Goal: Task Accomplishment & Management: Manage account settings

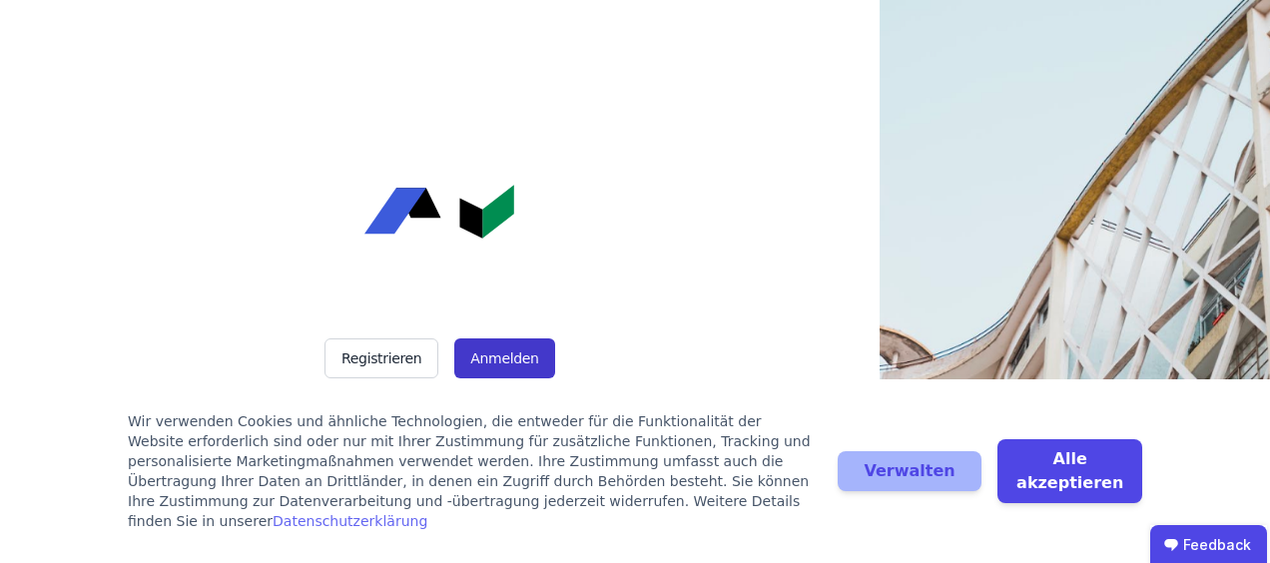
click at [489, 351] on button "Anmelden" at bounding box center [504, 358] width 100 height 40
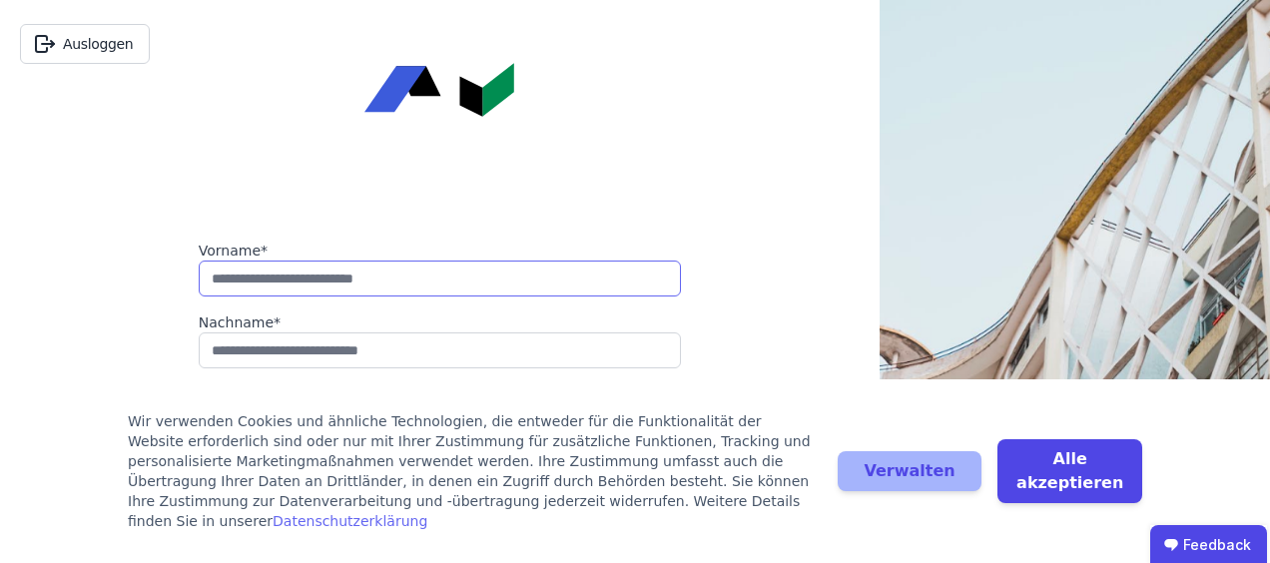
click at [279, 279] on input "string" at bounding box center [440, 278] width 482 height 36
type input "*"
type input "******"
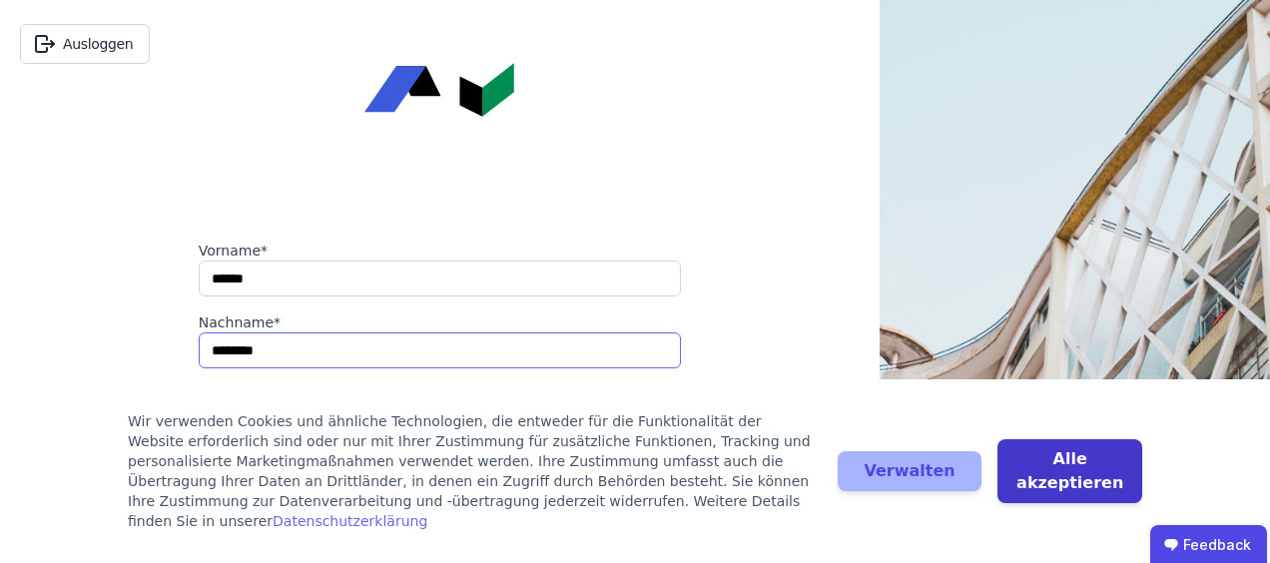
type input "********"
click at [1086, 479] on button "Alle akzeptieren" at bounding box center [1069, 471] width 145 height 64
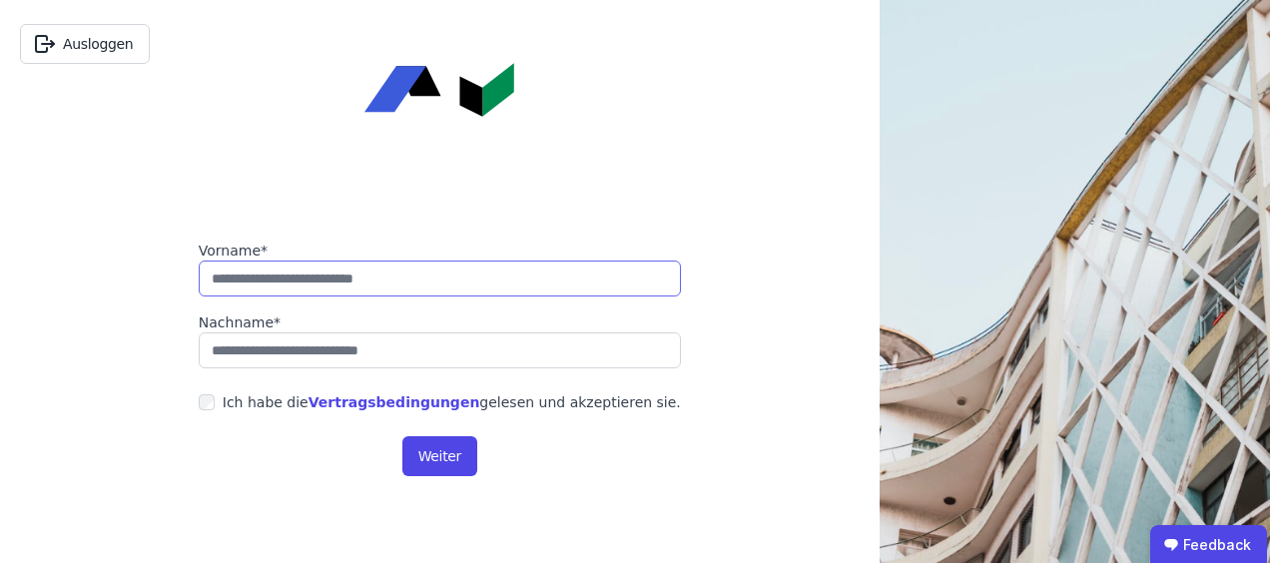
click at [299, 267] on input "string" at bounding box center [440, 278] width 482 height 36
type input "******"
type input "********"
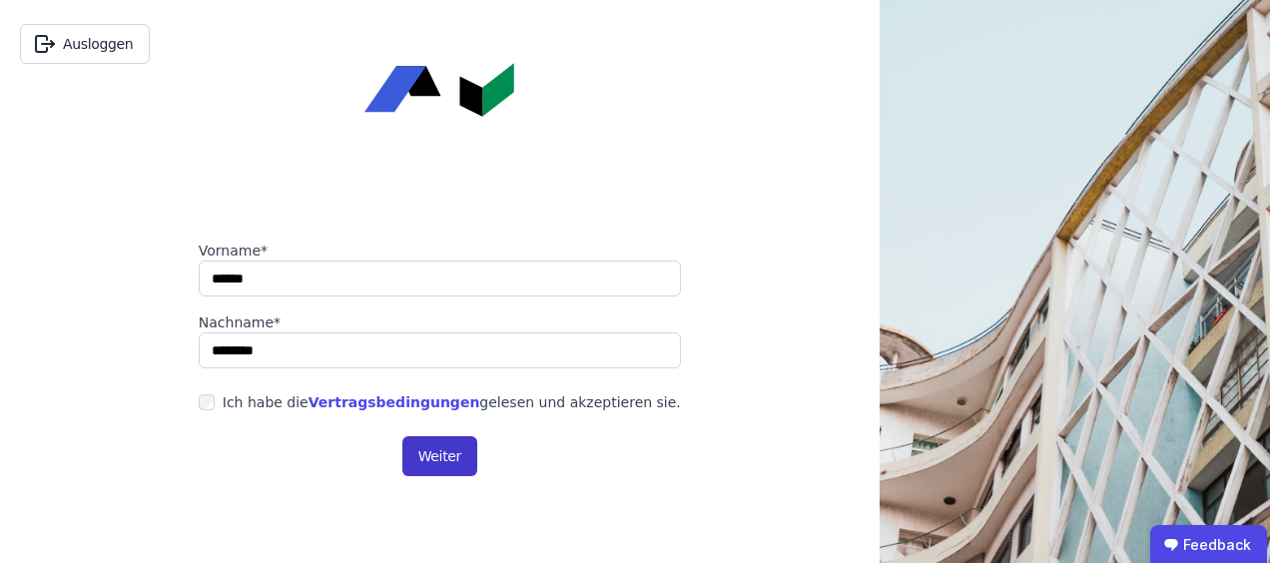
click at [447, 451] on button "Weiter" at bounding box center [439, 456] width 75 height 40
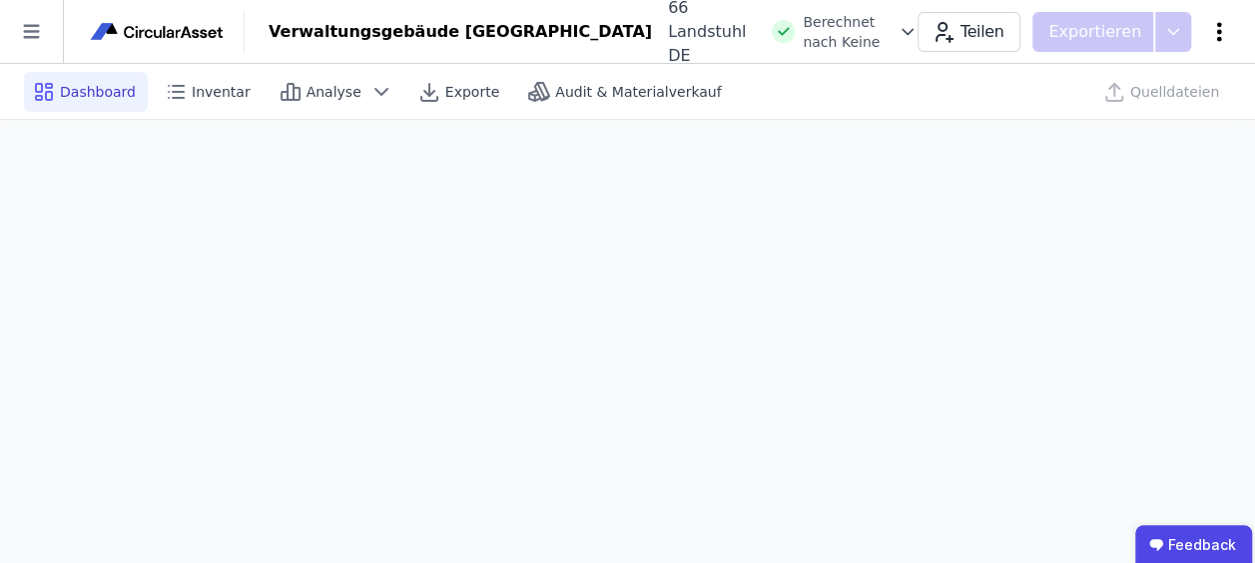
click at [1222, 29] on icon at bounding box center [1219, 32] width 24 height 24
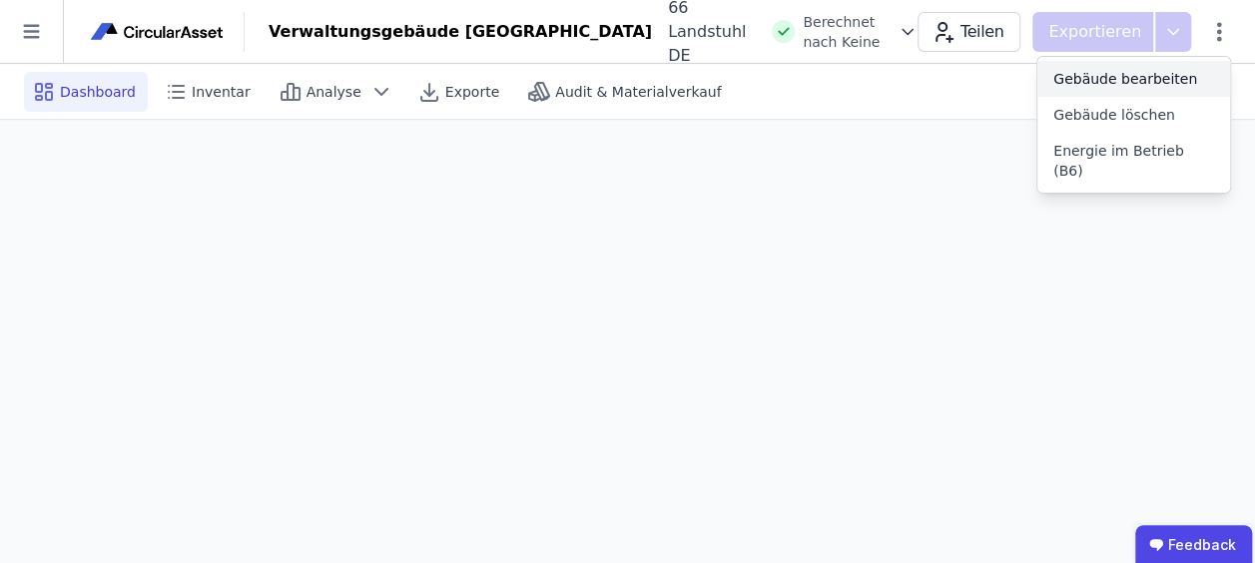
click at [1109, 75] on span "Gebäude bearbeiten" at bounding box center [1125, 79] width 144 height 20
select select "**********"
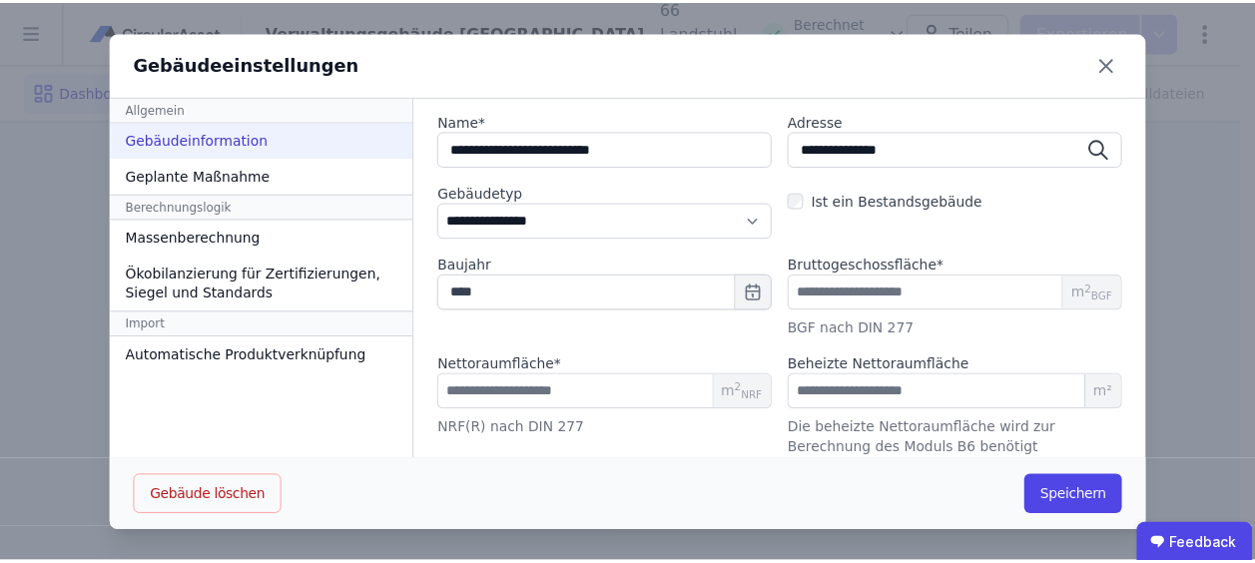
scroll to position [364, 0]
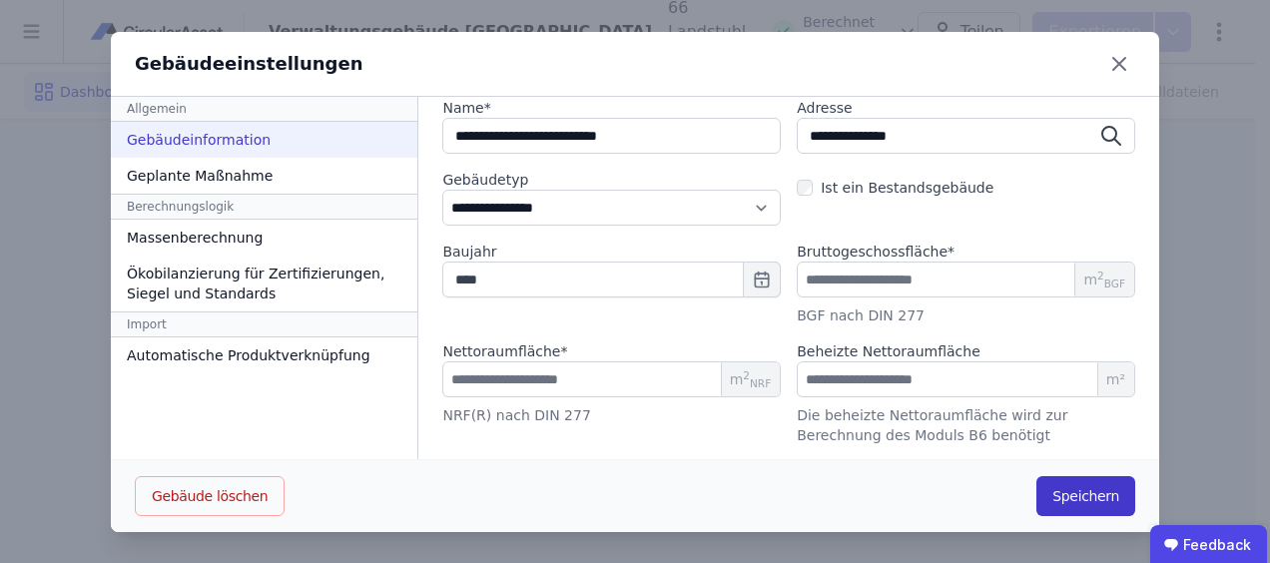
click at [1069, 485] on button "Speichern" at bounding box center [1085, 496] width 99 height 40
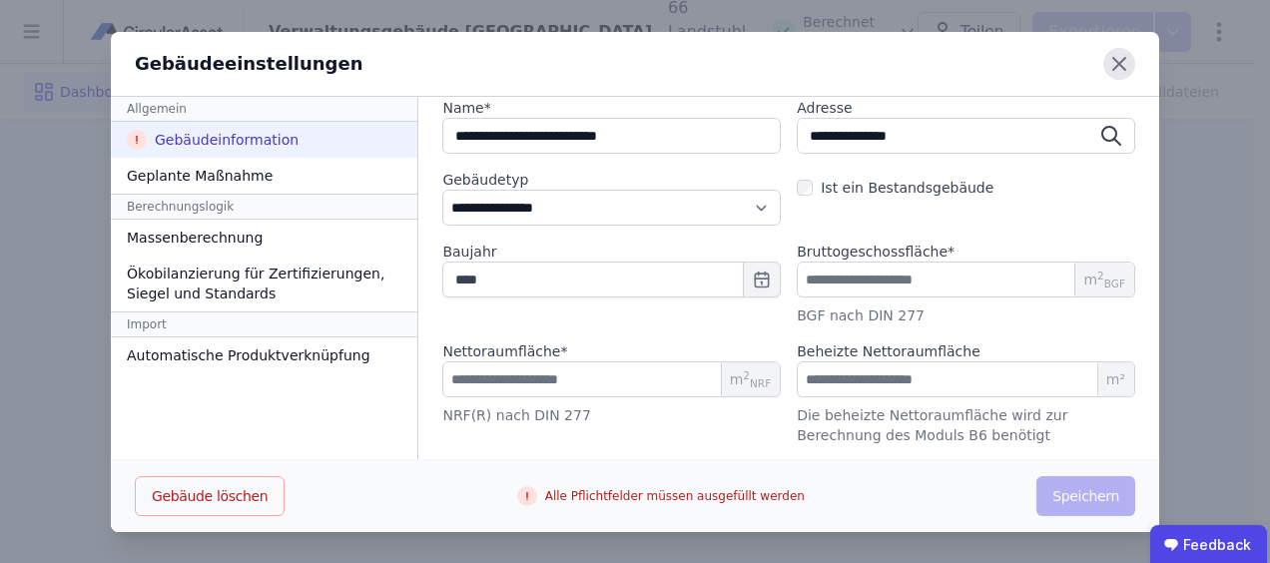
click at [1110, 61] on icon at bounding box center [1119, 64] width 32 height 32
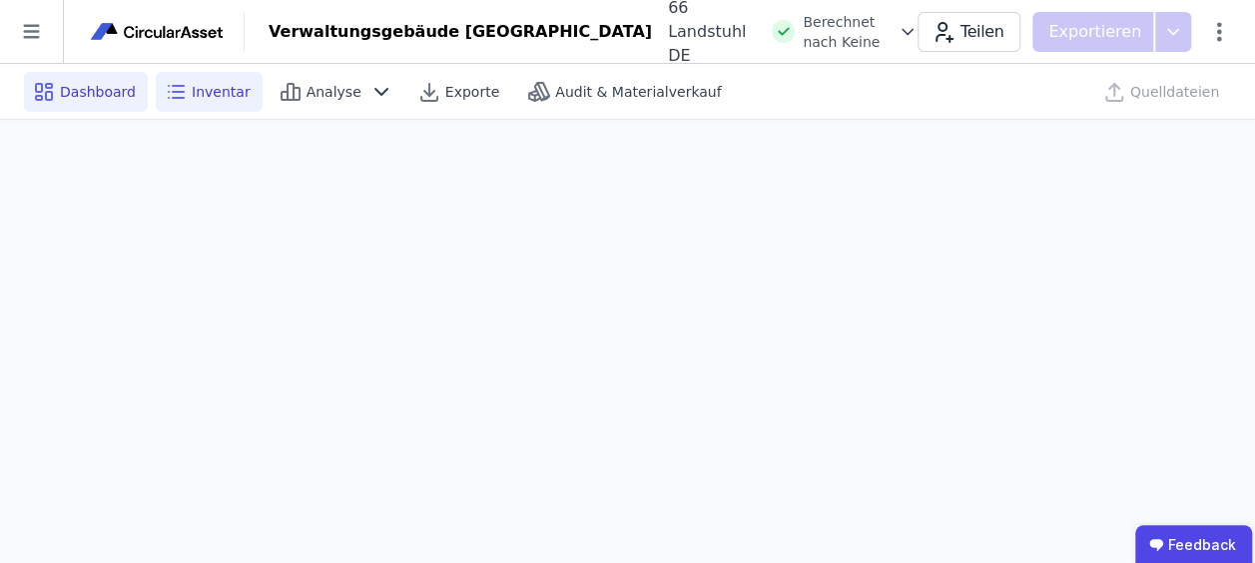
click at [195, 86] on span "Inventar" at bounding box center [221, 92] width 59 height 20
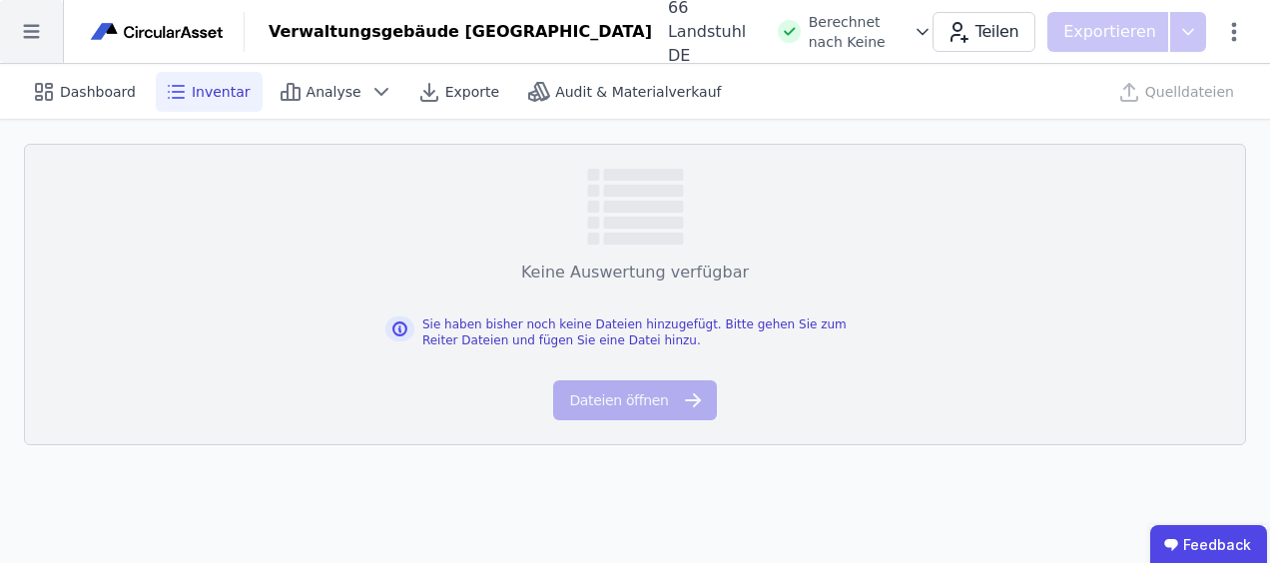
click at [40, 22] on icon at bounding box center [31, 31] width 63 height 63
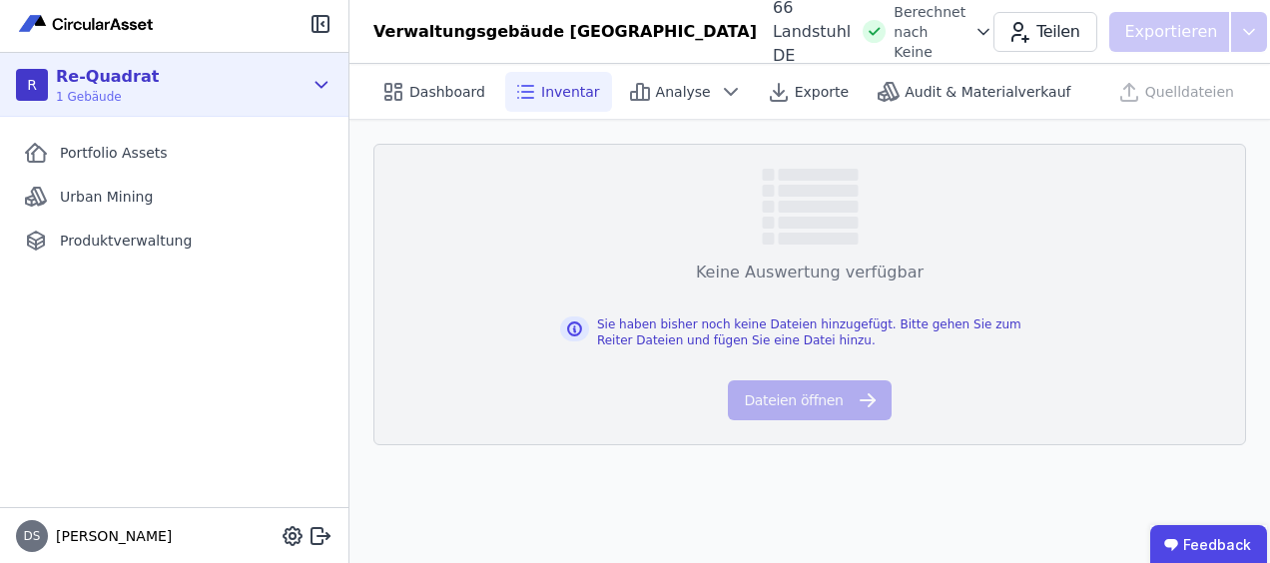
click at [322, 77] on icon at bounding box center [321, 85] width 22 height 24
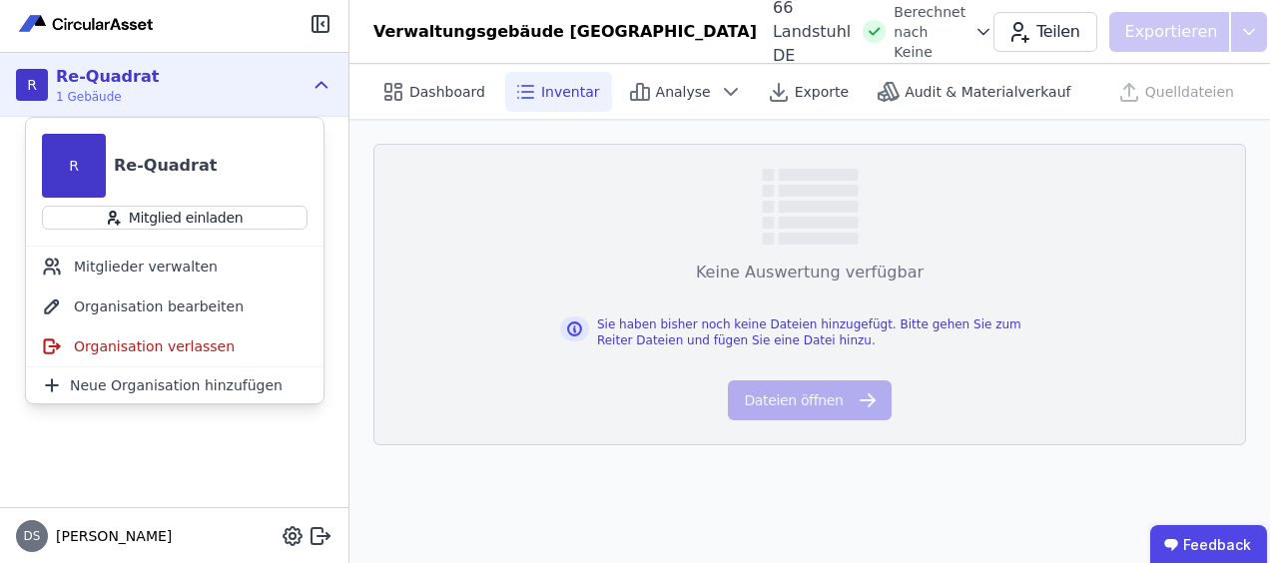
click at [327, 80] on icon at bounding box center [321, 85] width 22 height 24
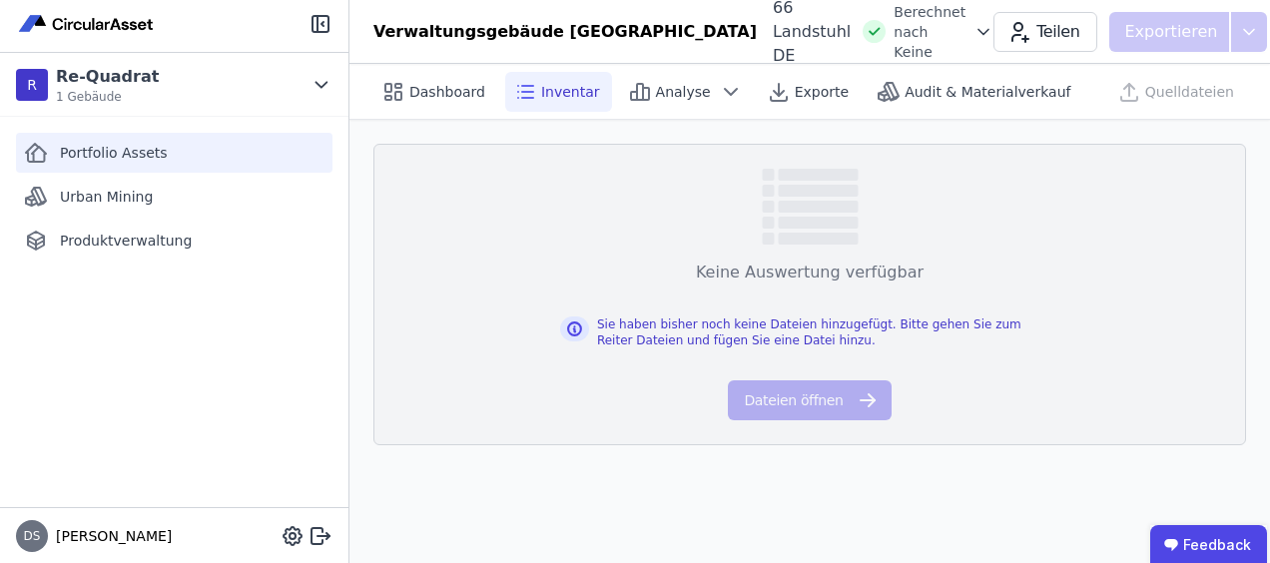
click at [126, 158] on span "Portfolio Assets" at bounding box center [114, 153] width 108 height 20
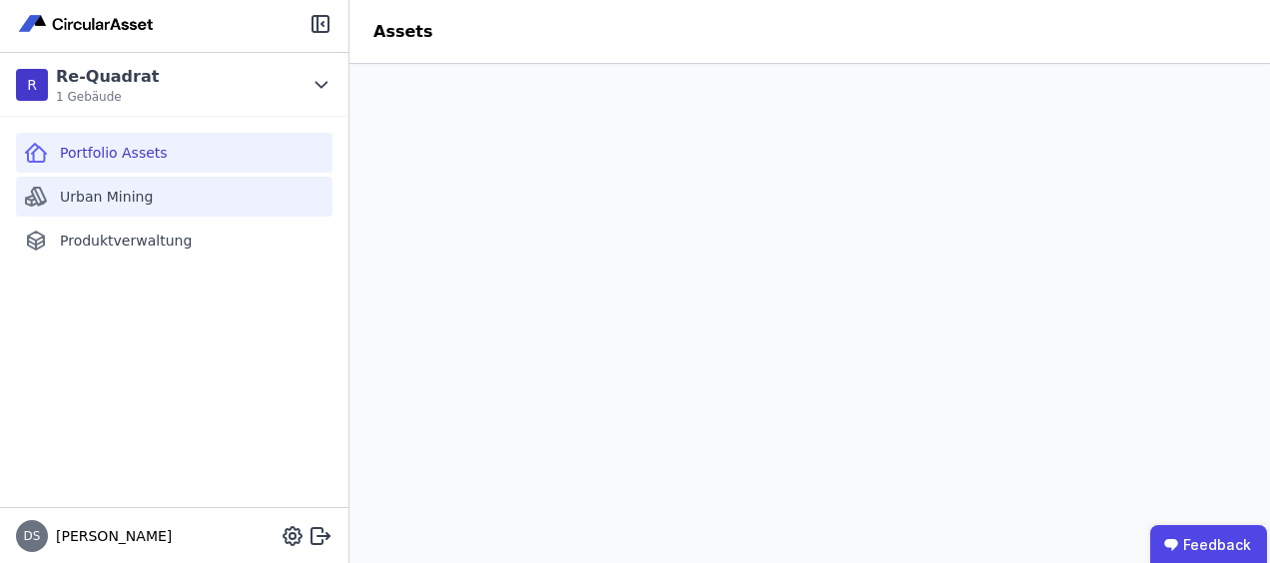
click at [96, 197] on span "Urban Mining" at bounding box center [106, 197] width 93 height 20
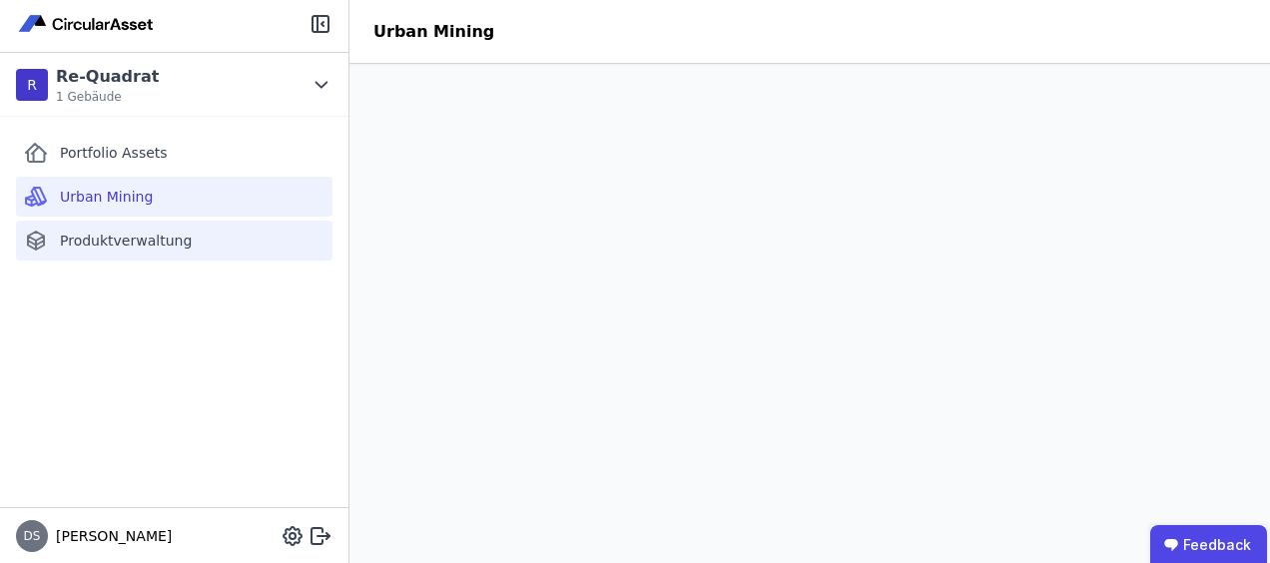
click at [110, 237] on span "Produktverwaltung" at bounding box center [126, 241] width 132 height 20
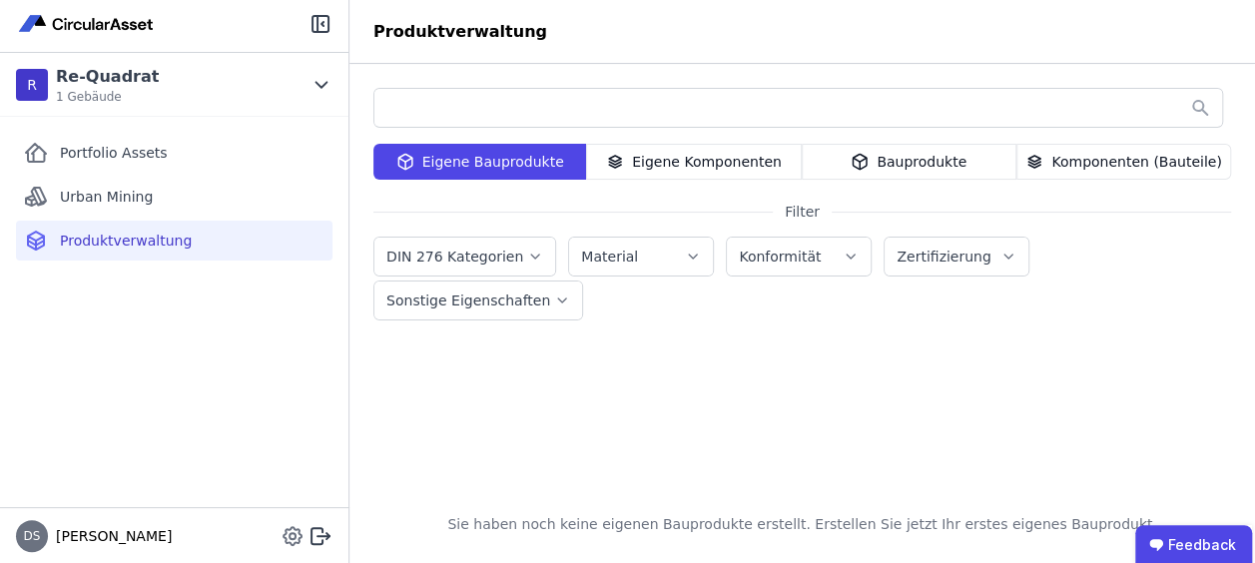
click at [295, 532] on icon at bounding box center [292, 536] width 24 height 24
select select "*"
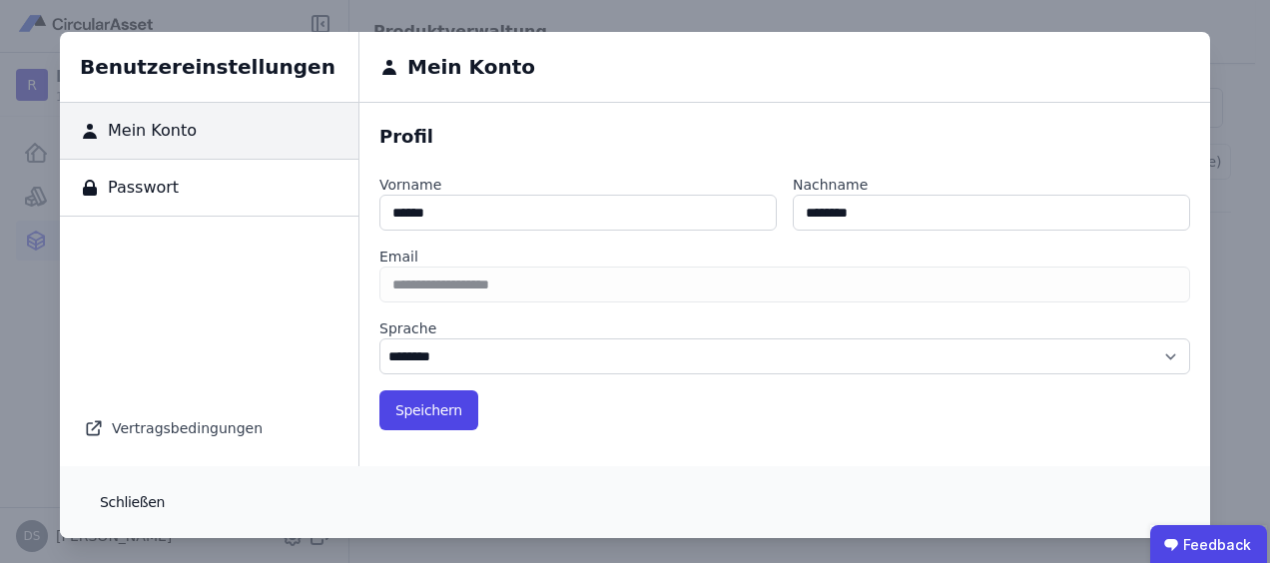
click at [108, 501] on button "Schließen" at bounding box center [132, 502] width 97 height 40
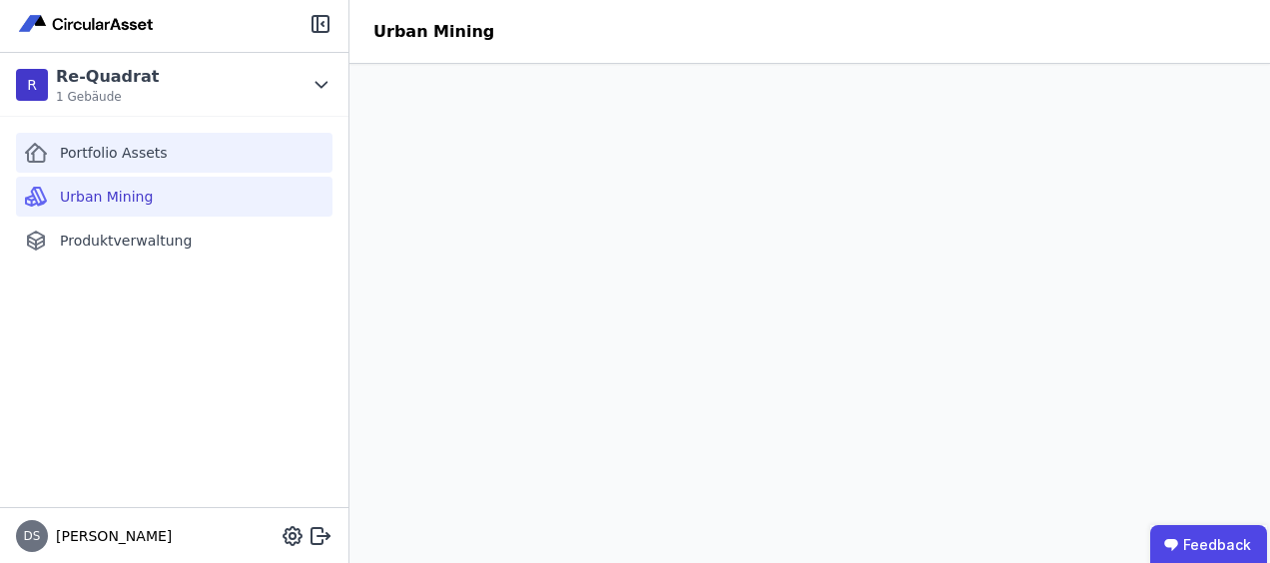
click at [97, 146] on span "Portfolio Assets" at bounding box center [114, 153] width 108 height 20
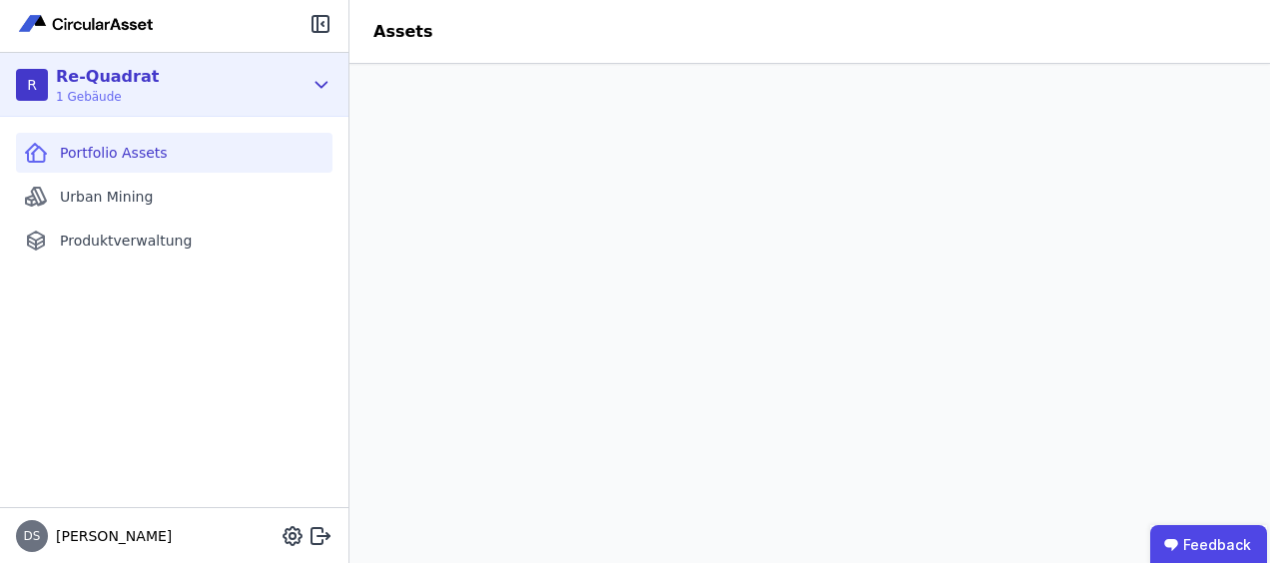
click at [82, 82] on div "Re-Quadrat" at bounding box center [107, 77] width 103 height 24
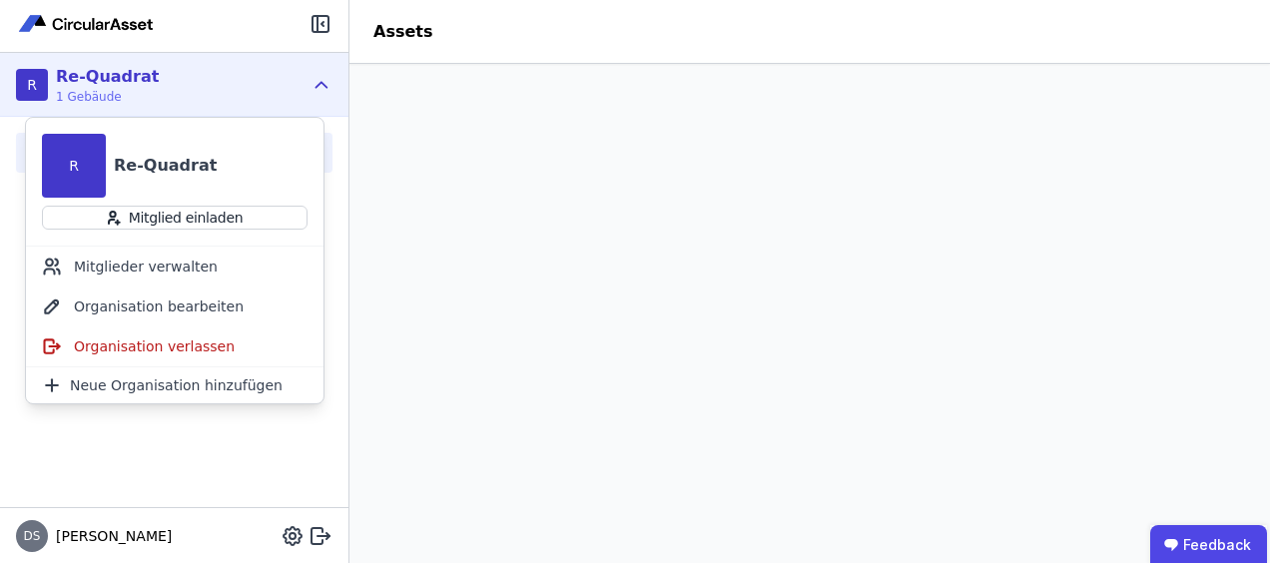
click at [334, 74] on div "R Re-Quadrat 1 Gebäude" at bounding box center [174, 85] width 348 height 64
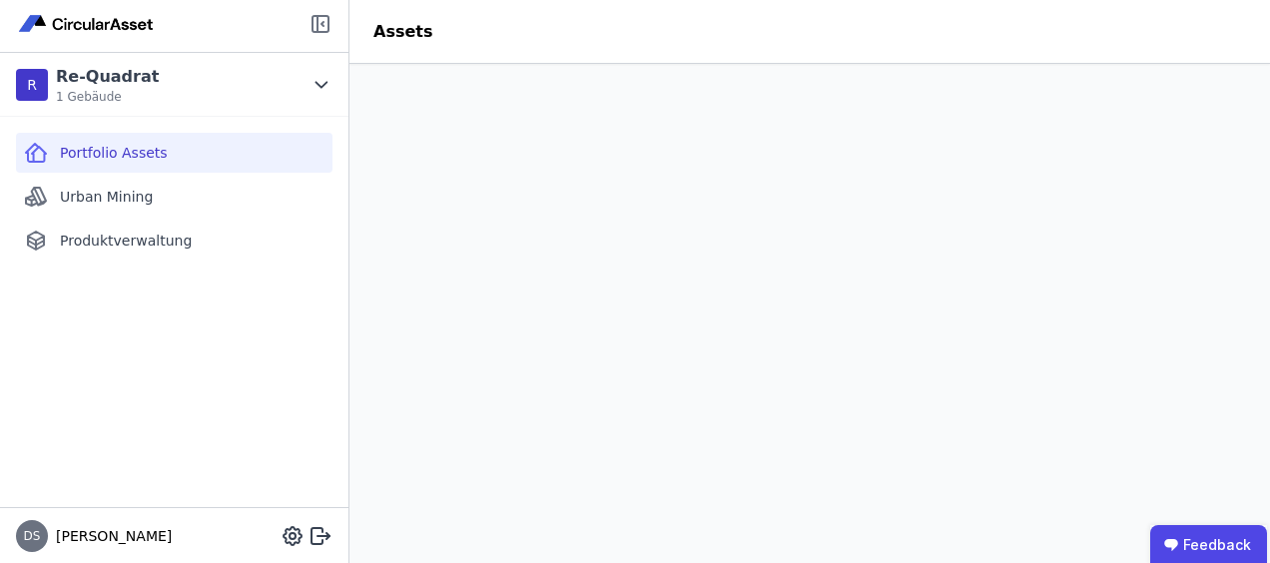
click at [321, 22] on icon at bounding box center [322, 24] width 2 height 4
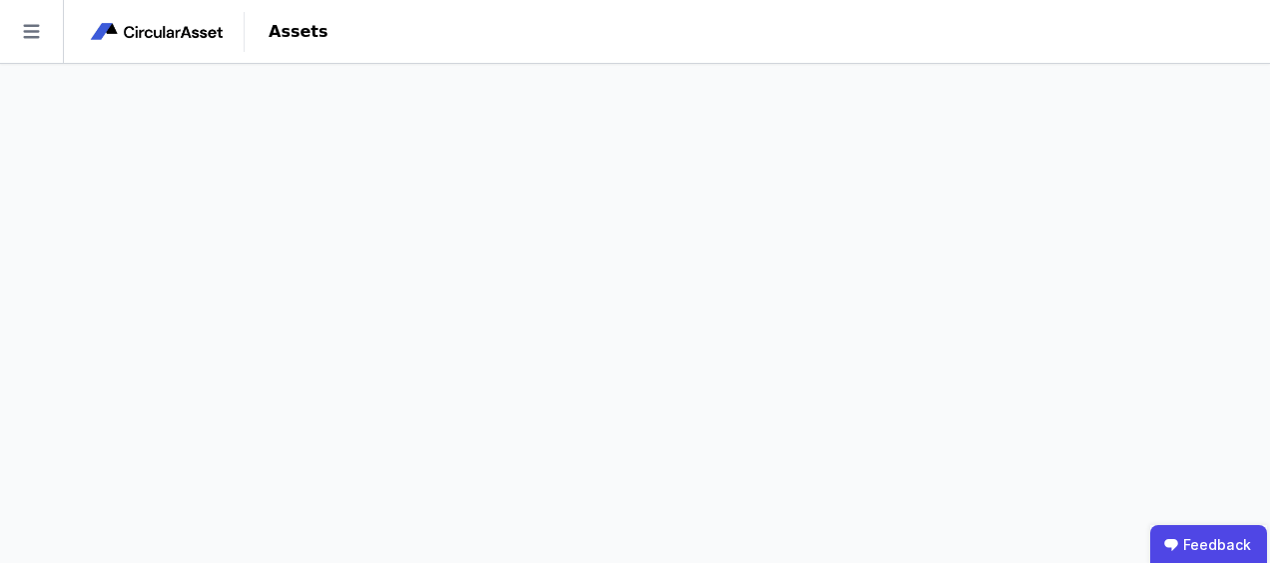
click at [128, 36] on img at bounding box center [158, 32] width 140 height 24
click at [311, 28] on div "Assets" at bounding box center [298, 32] width 107 height 24
click at [277, 34] on div "Assets" at bounding box center [298, 32] width 107 height 24
click at [47, 33] on icon at bounding box center [31, 31] width 63 height 63
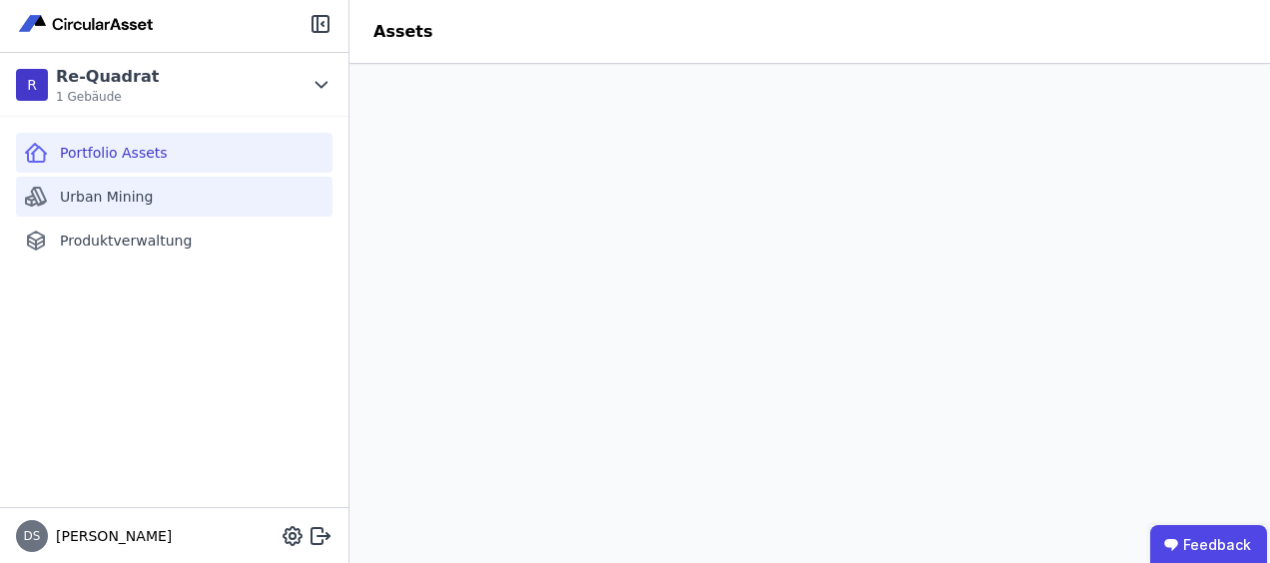
click at [132, 194] on span "Urban Mining" at bounding box center [106, 197] width 93 height 20
